Goal: Task Accomplishment & Management: Manage account settings

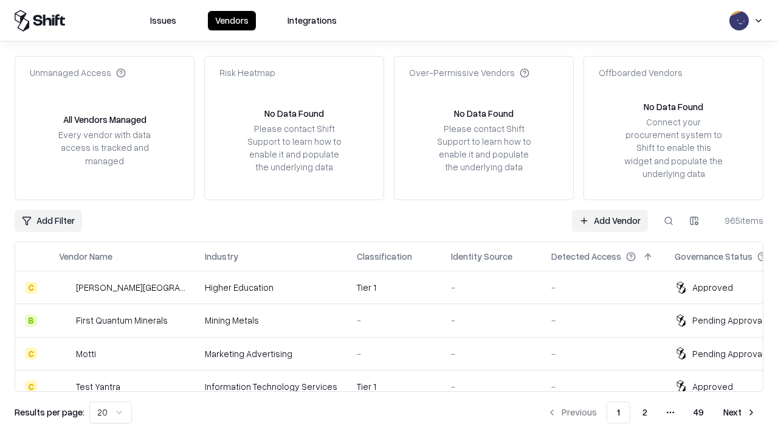
click at [610, 220] on link "Add Vendor" at bounding box center [610, 221] width 76 height 22
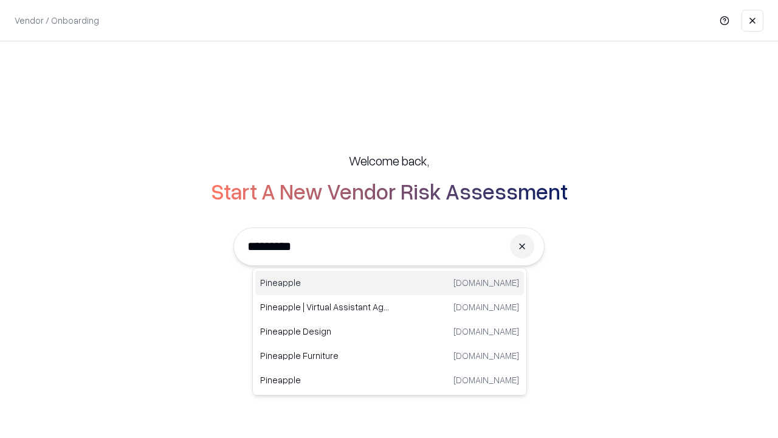
click at [390, 283] on div "Pineapple [DOMAIN_NAME]" at bounding box center [389, 283] width 269 height 24
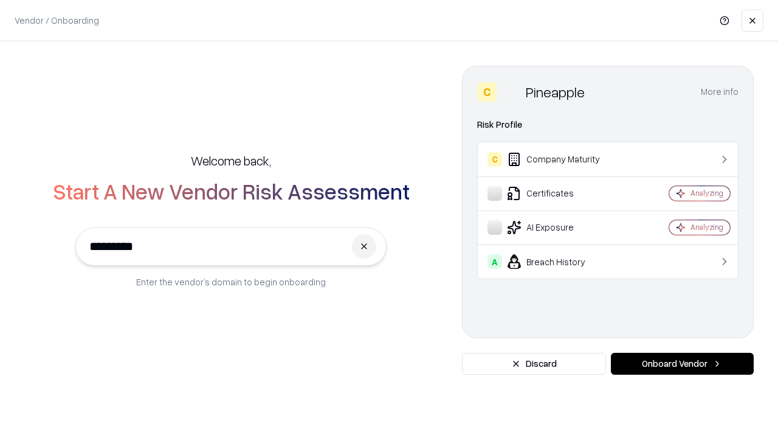
type input "*********"
click at [682, 364] on button "Onboard Vendor" at bounding box center [682, 364] width 143 height 22
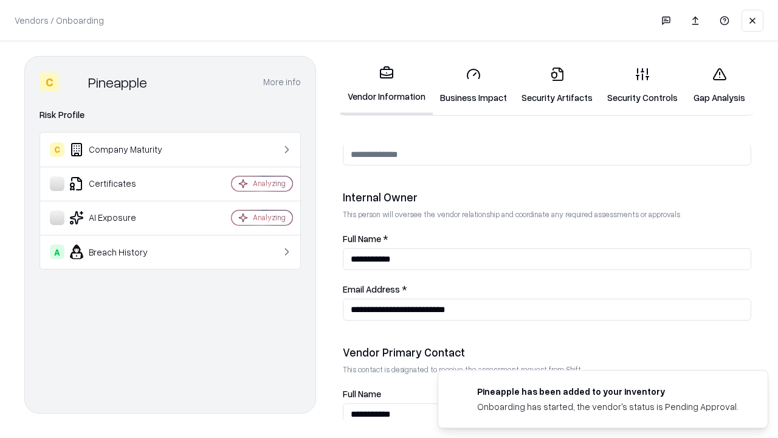
scroll to position [630, 0]
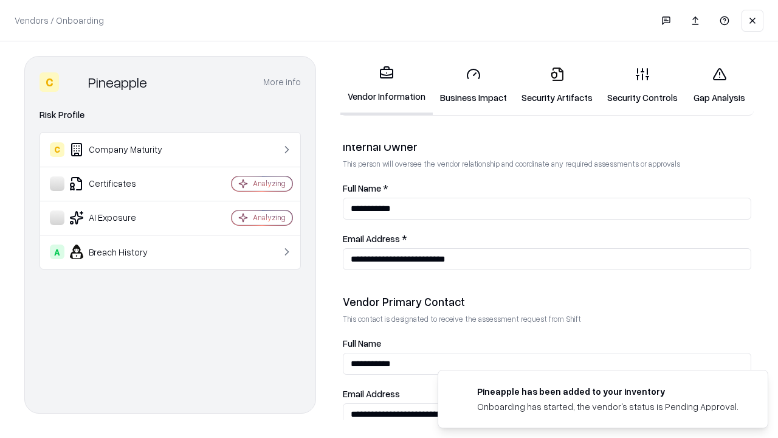
click at [557, 85] on link "Security Artifacts" at bounding box center [557, 85] width 86 height 57
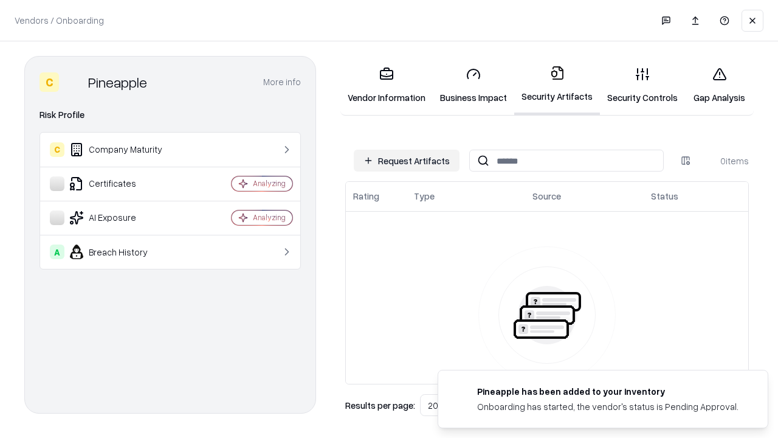
click at [407, 161] on button "Request Artifacts" at bounding box center [407, 161] width 106 height 22
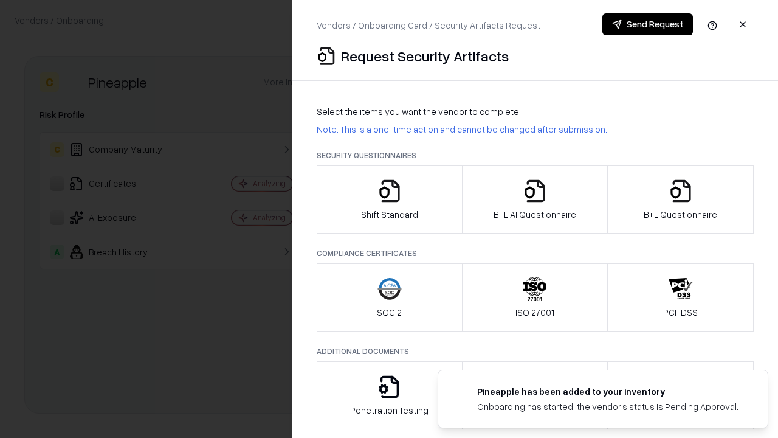
click at [680, 199] on icon "button" at bounding box center [681, 191] width 24 height 24
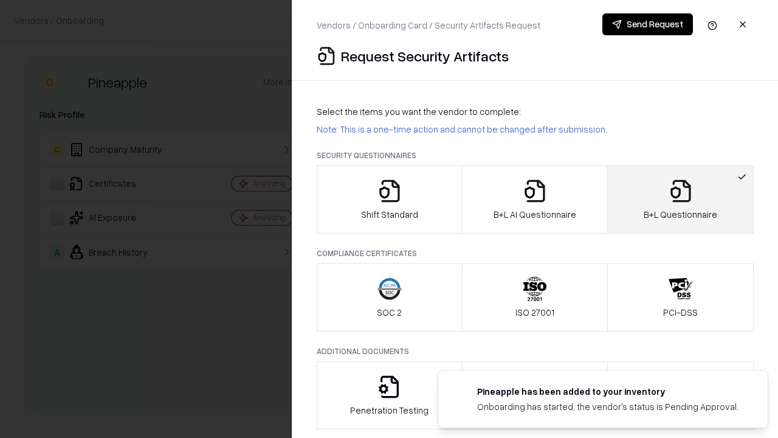
click at [534, 199] on icon "button" at bounding box center [535, 191] width 24 height 24
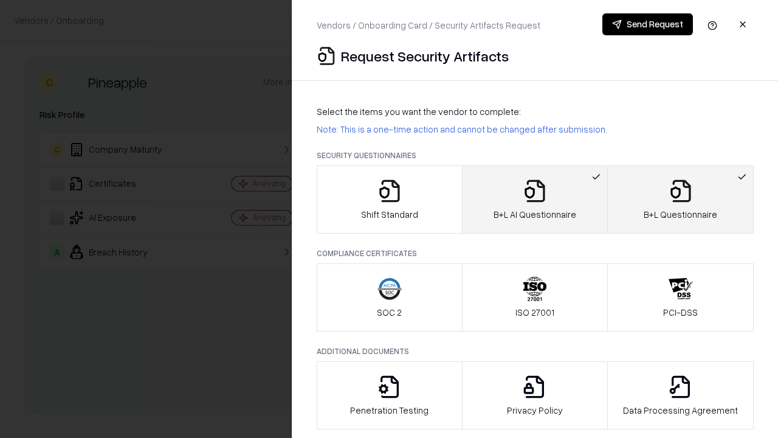
click at [648, 24] on button "Send Request" at bounding box center [648, 24] width 91 height 22
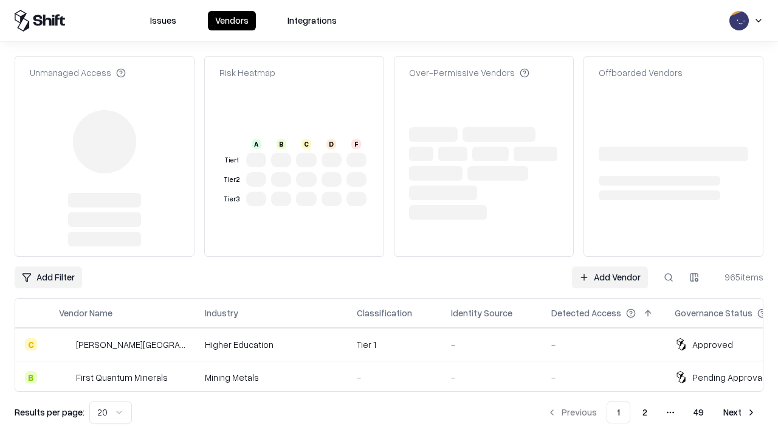
click at [610, 266] on link "Add Vendor" at bounding box center [610, 277] width 76 height 22
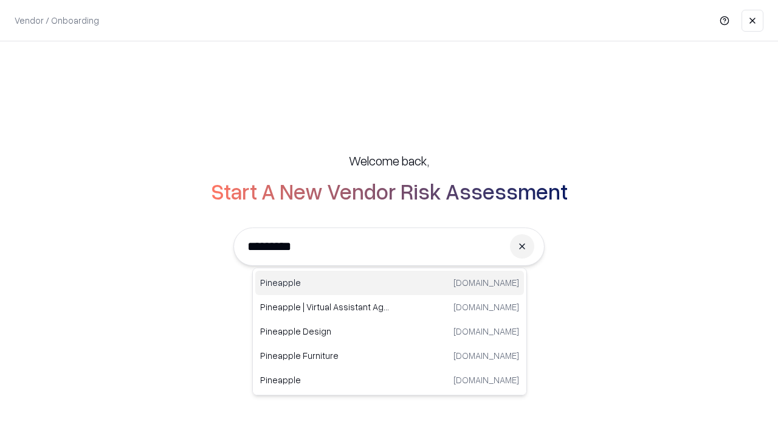
click at [390, 283] on div "Pineapple [DOMAIN_NAME]" at bounding box center [389, 283] width 269 height 24
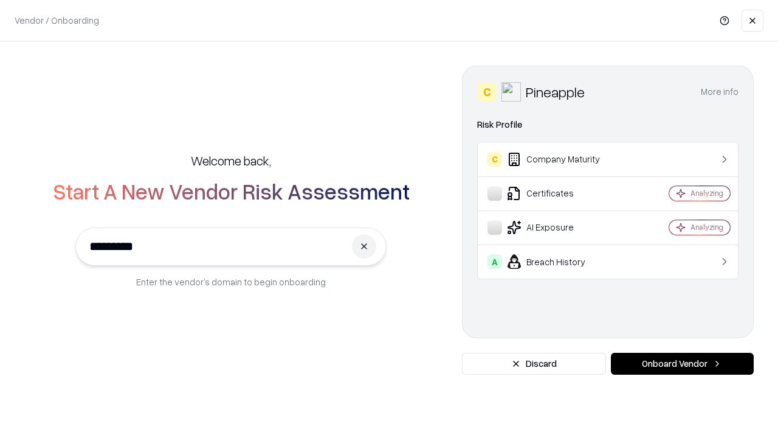
type input "*********"
click at [682, 364] on button "Onboard Vendor" at bounding box center [682, 364] width 143 height 22
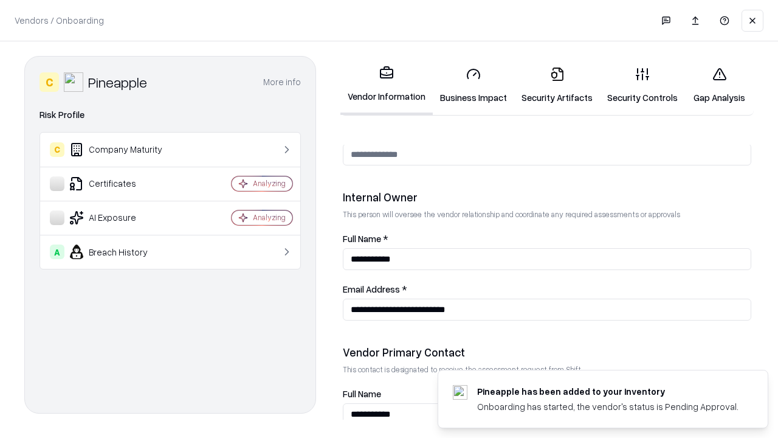
scroll to position [630, 0]
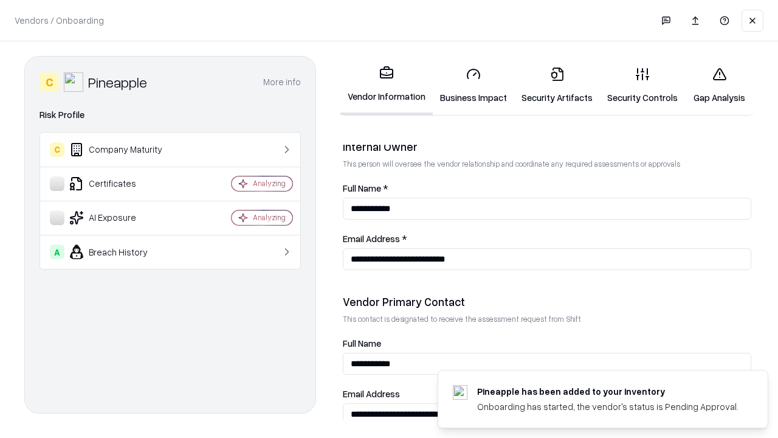
click at [719, 85] on link "Gap Analysis" at bounding box center [719, 85] width 69 height 57
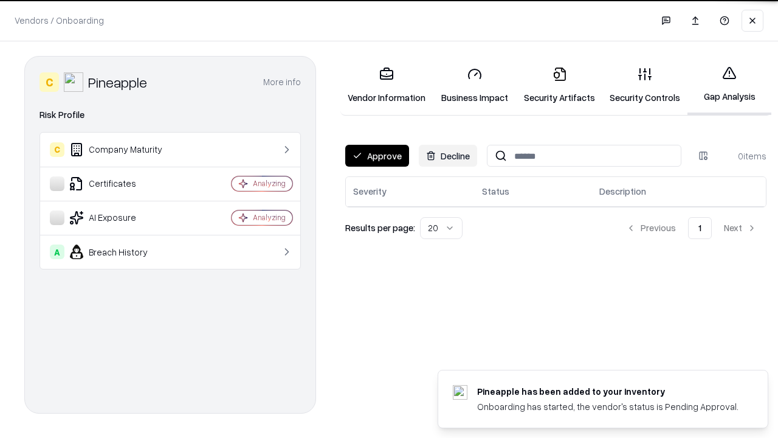
click at [377, 156] on button "Approve" at bounding box center [377, 156] width 64 height 22
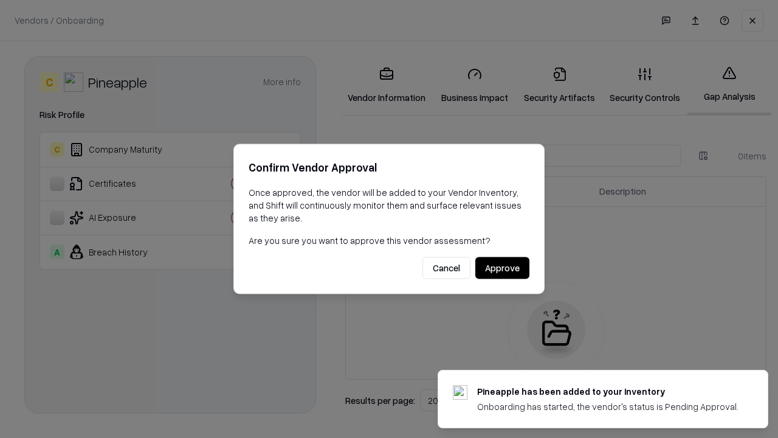
click at [502, 268] on button "Approve" at bounding box center [502, 268] width 54 height 22
